Goal: Information Seeking & Learning: Learn about a topic

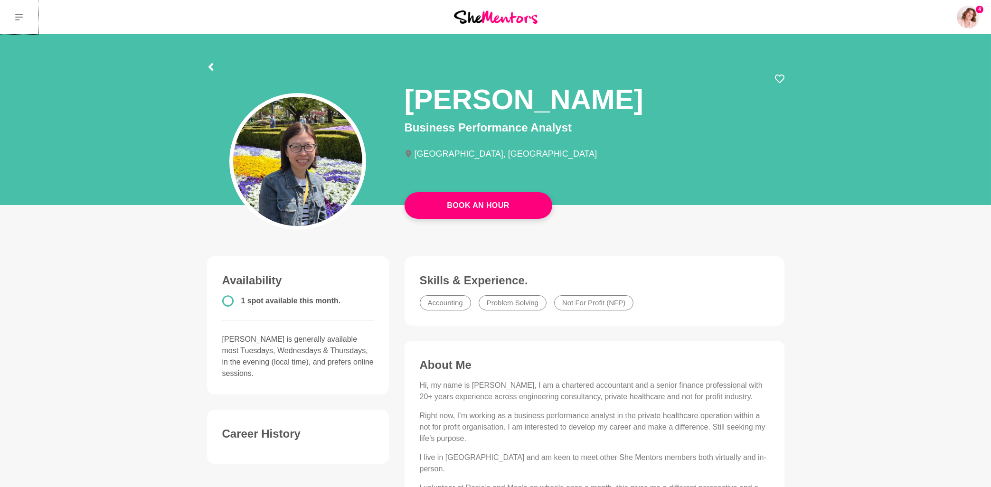
click at [20, 19] on icon at bounding box center [19, 17] width 8 height 8
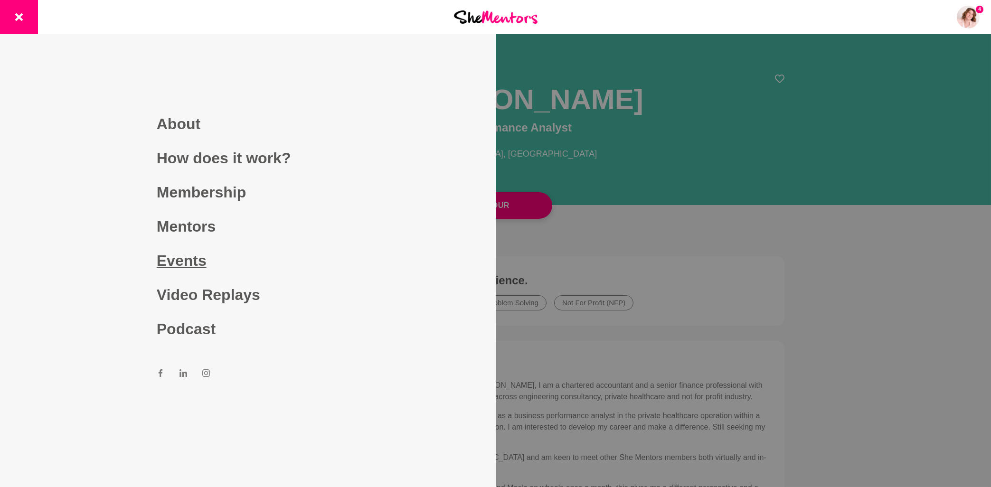
click at [192, 266] on link "Events" at bounding box center [248, 261] width 182 height 34
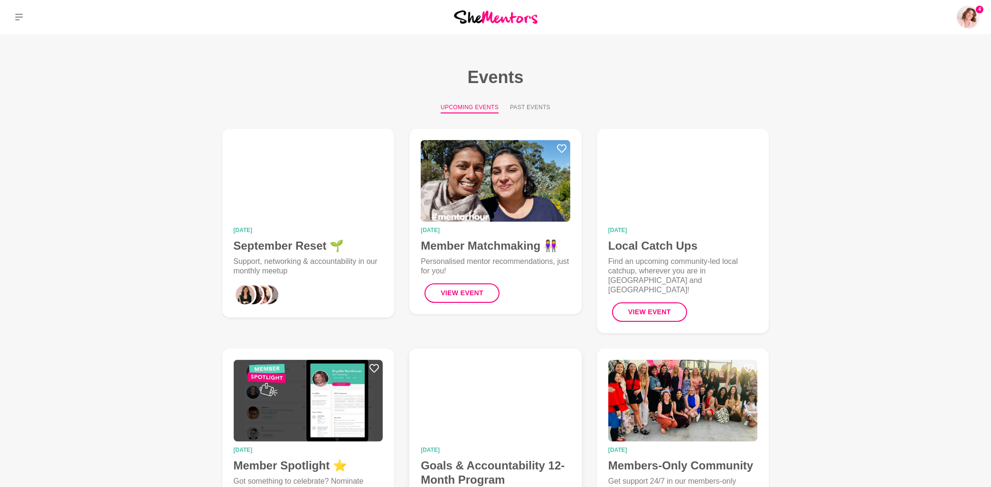
scroll to position [203, 0]
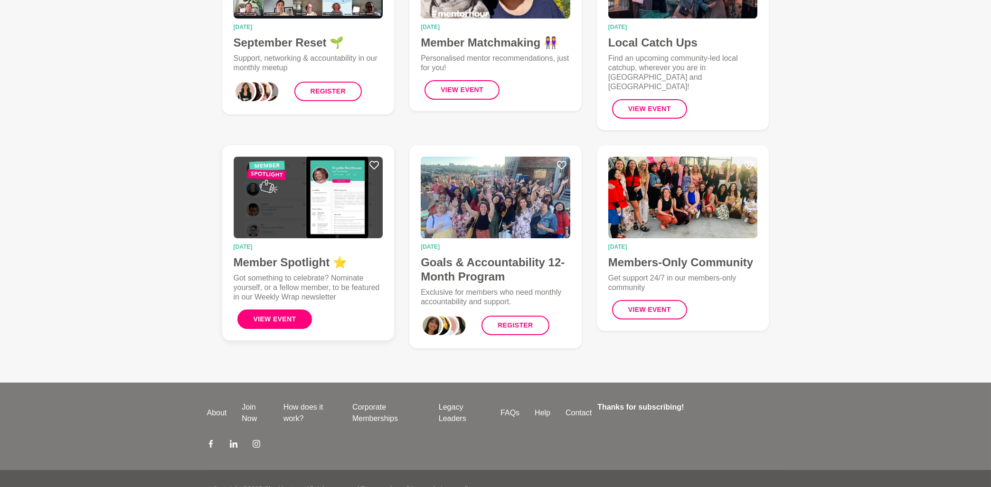
click at [287, 310] on button "View Event" at bounding box center [275, 319] width 75 height 19
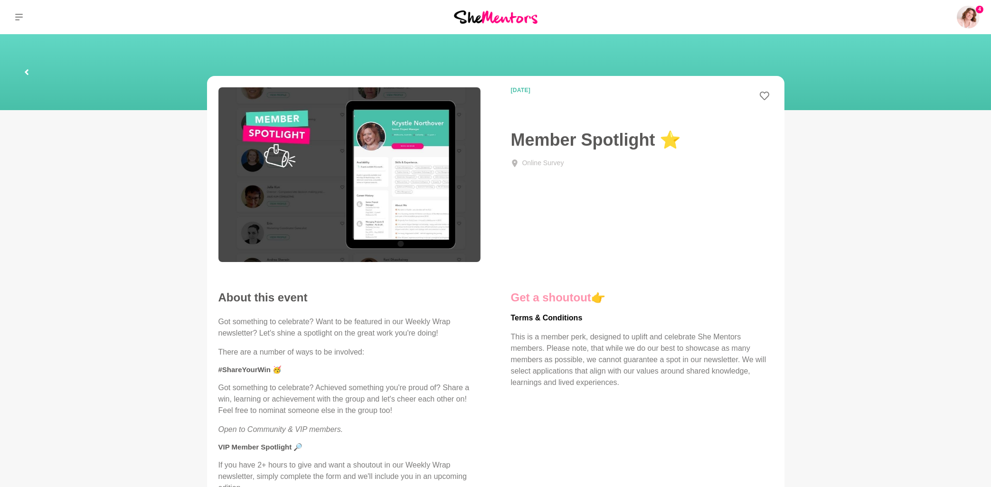
click at [542, 297] on link "Get a shoutout" at bounding box center [551, 297] width 80 height 13
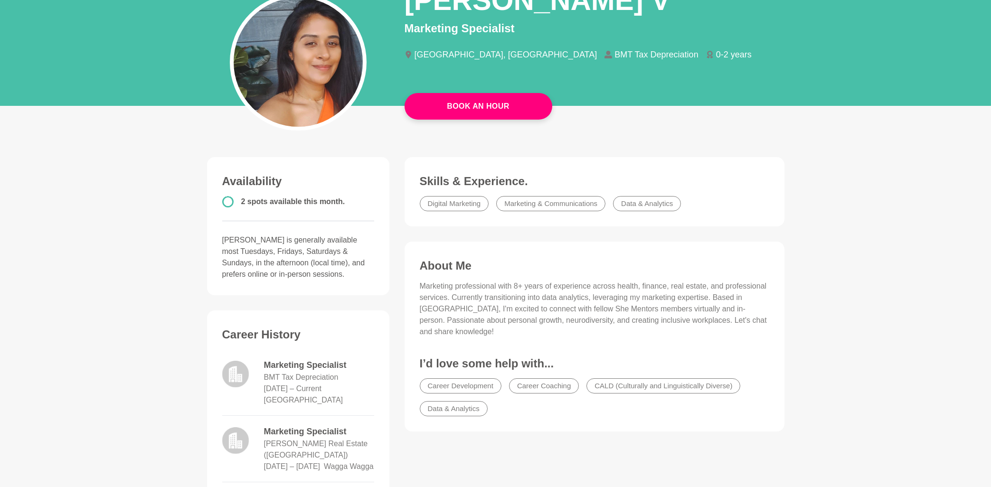
scroll to position [102, 0]
